Goal: Task Accomplishment & Management: Use online tool/utility

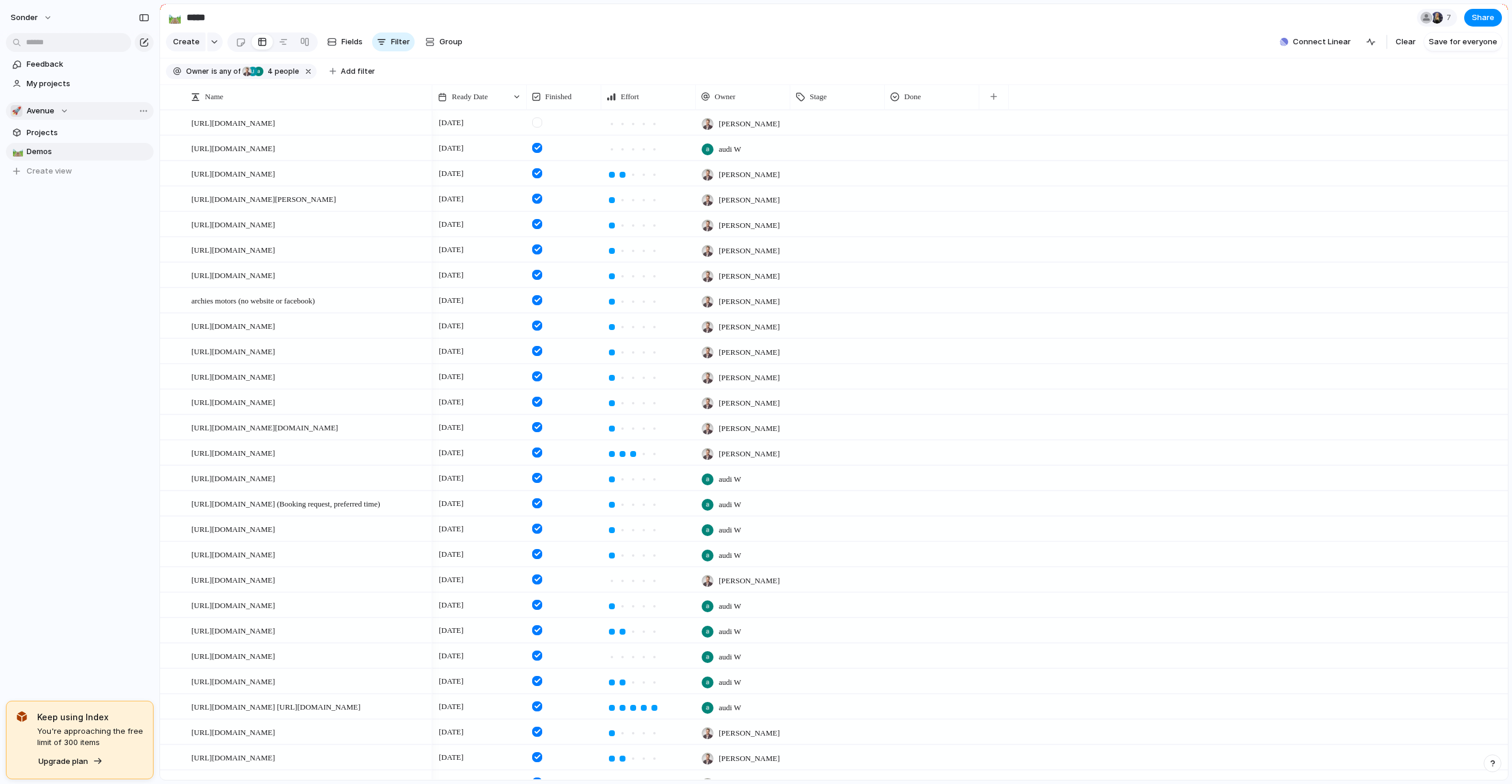
click at [54, 112] on div "🚀 Avenue" at bounding box center [39, 111] width 58 height 12
click at [60, 161] on span "Audi's Board" at bounding box center [60, 159] width 48 height 12
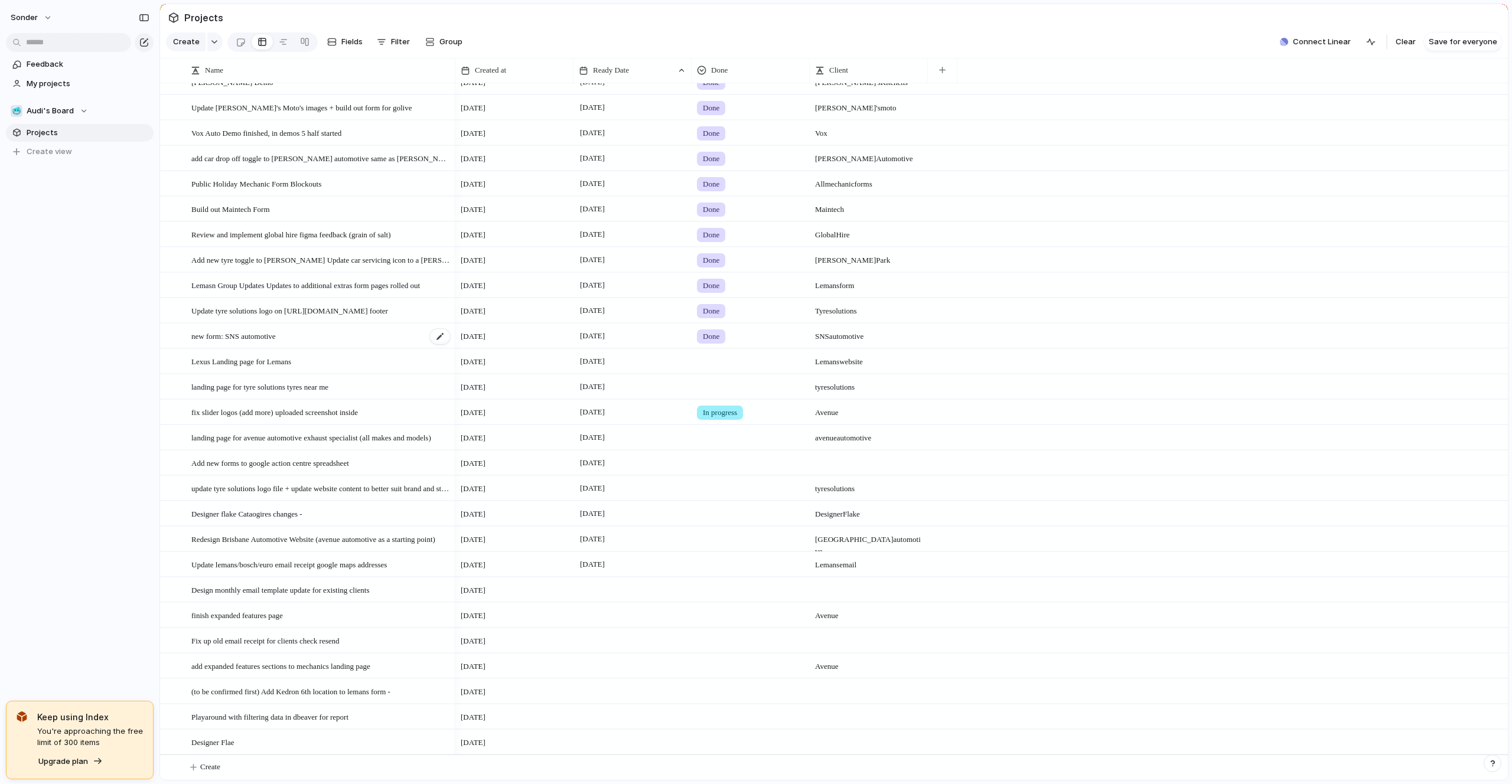
scroll to position [40, 0]
click at [245, 762] on button "Create" at bounding box center [849, 768] width 1354 height 24
type textarea "**********"
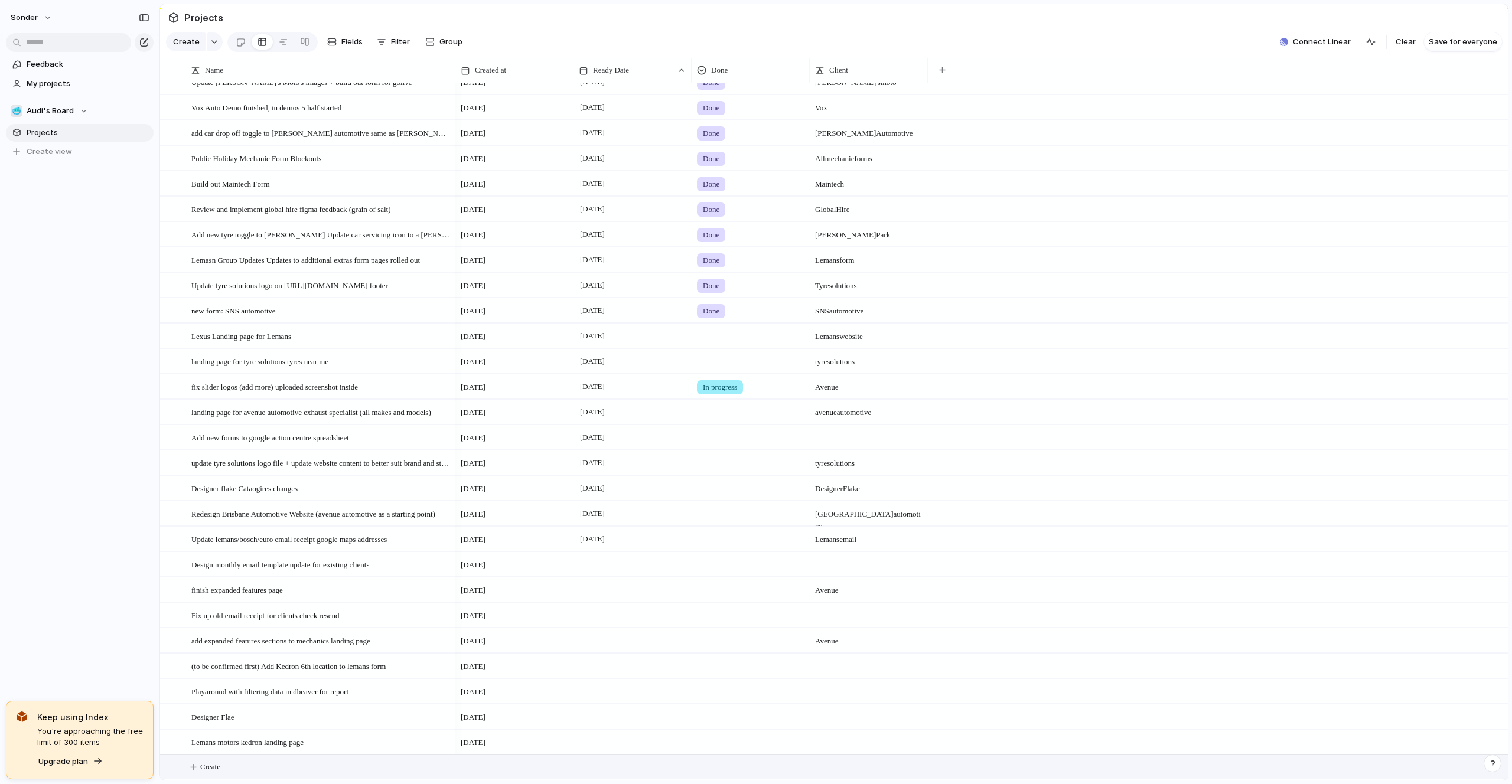
click at [600, 765] on button "Create" at bounding box center [849, 768] width 1354 height 24
click at [594, 765] on button "Create" at bounding box center [849, 768] width 1354 height 24
click at [591, 743] on div at bounding box center [632, 742] width 118 height 24
click at [698, 685] on button "14" at bounding box center [697, 683] width 22 height 22
click at [268, 761] on button "Create" at bounding box center [849, 768] width 1354 height 24
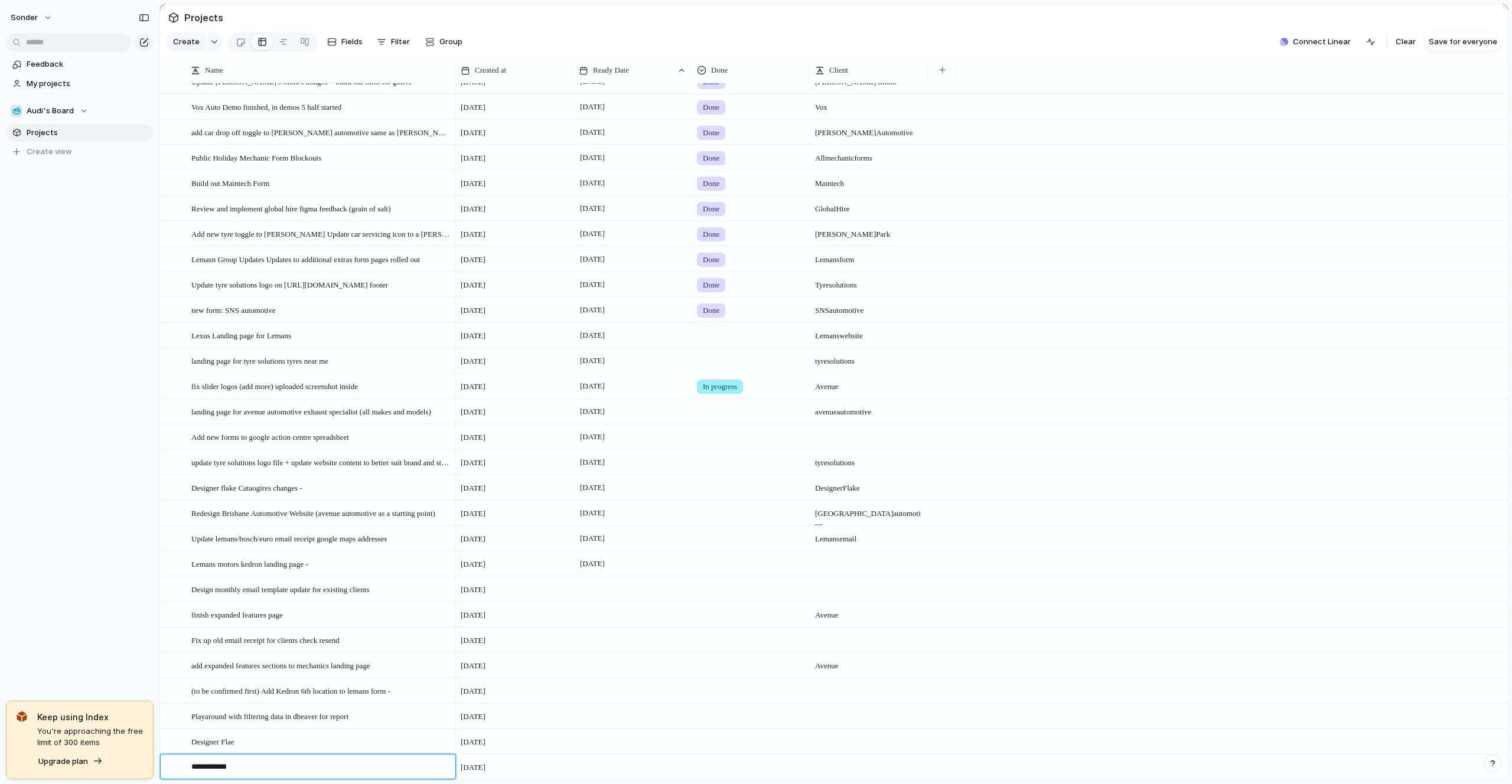
type textarea "**********"
click at [257, 771] on textarea "**********" at bounding box center [319, 768] width 256 height 15
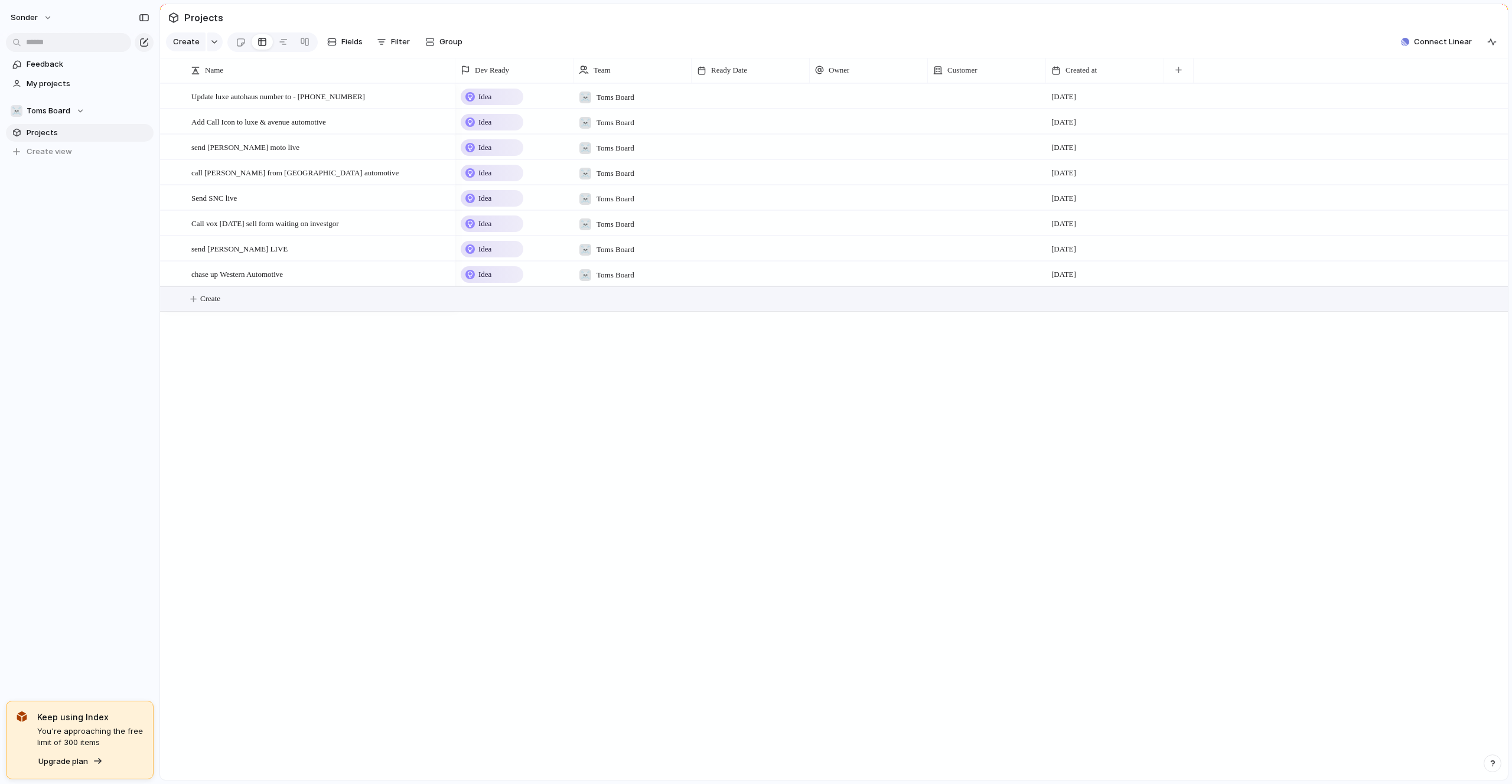
click at [66, 110] on span "Toms Board" at bounding box center [48, 111] width 44 height 12
click at [65, 164] on span "Audi's Board" at bounding box center [60, 159] width 48 height 12
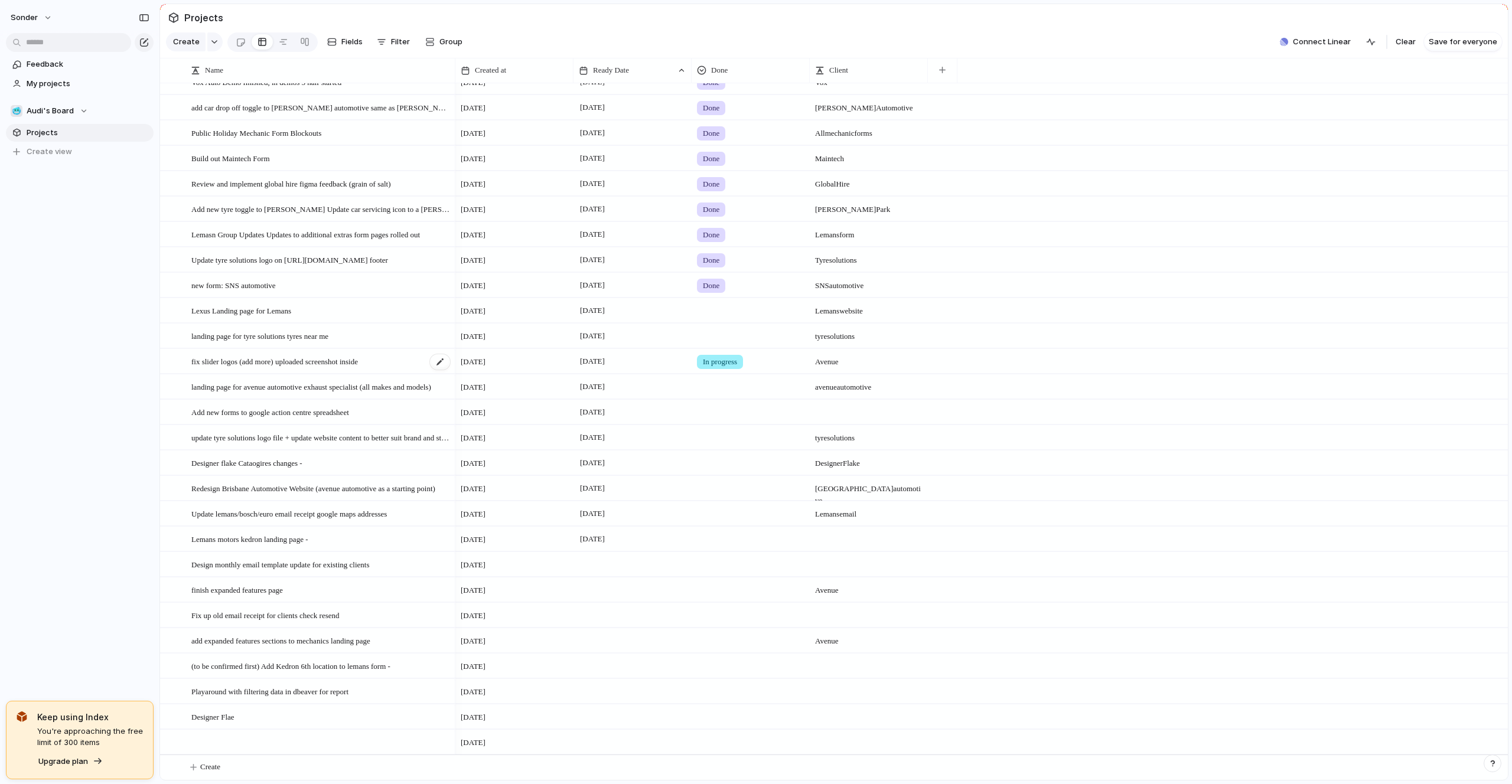
scroll to position [91, 0]
click at [248, 759] on button "Create" at bounding box center [849, 768] width 1354 height 24
type textarea "**********"
click at [234, 768] on span "Update strath pine email receipt" at bounding box center [240, 766] width 98 height 13
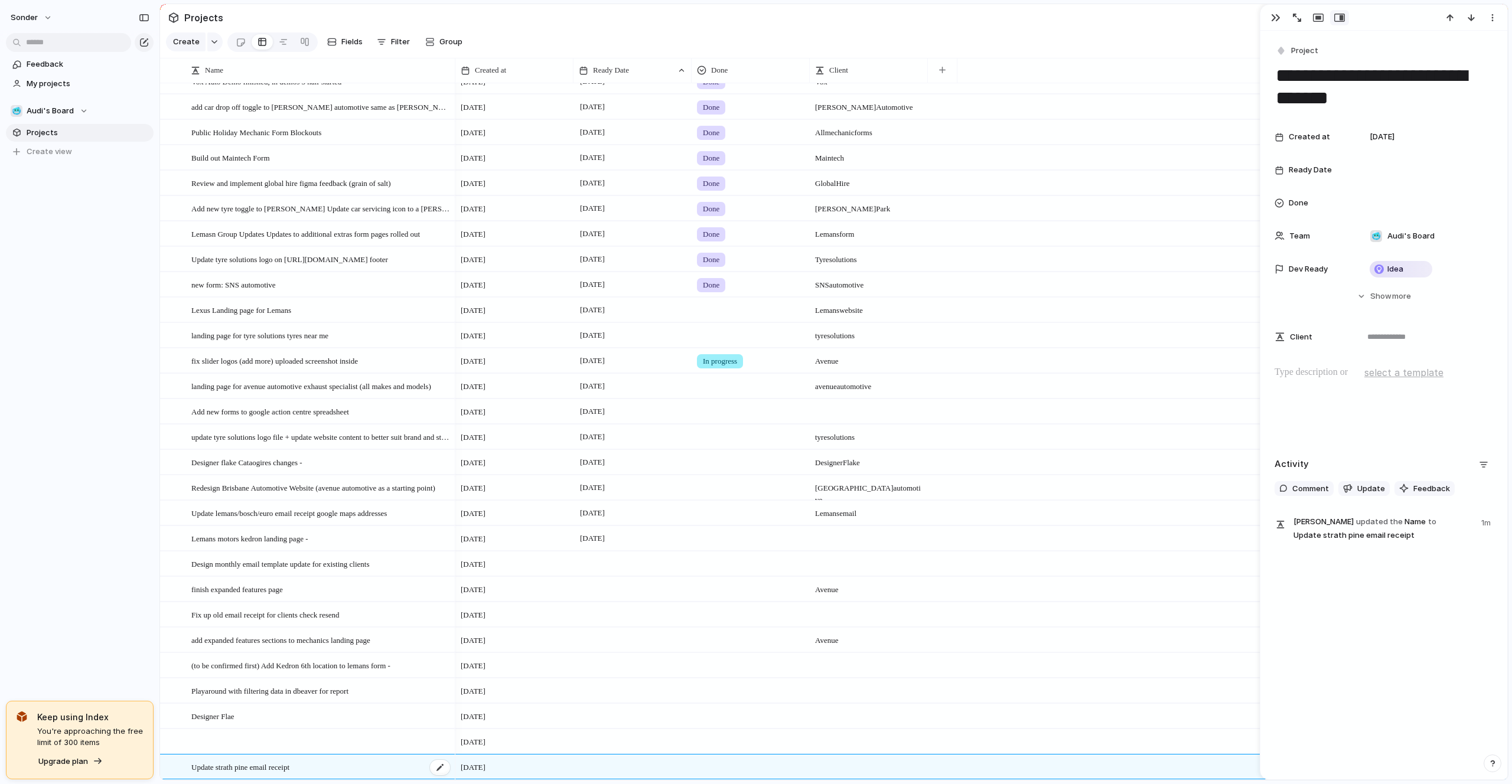
click at [263, 767] on span "Update strath pine email receipt" at bounding box center [240, 766] width 98 height 13
click at [577, 769] on div at bounding box center [632, 767] width 118 height 24
click at [647, 711] on button "19" at bounding box center [645, 709] width 22 height 22
